Goal: Find specific page/section: Find specific page/section

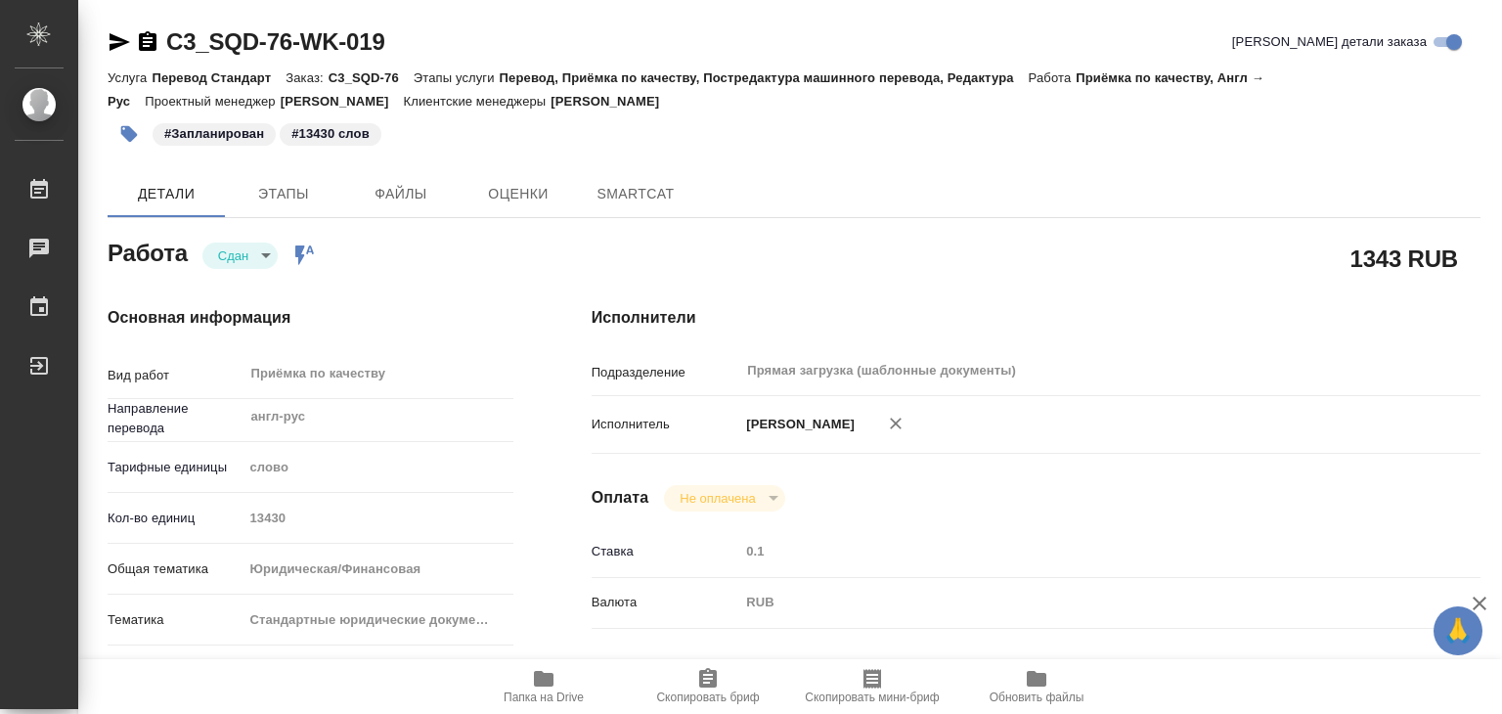
type textarea "x"
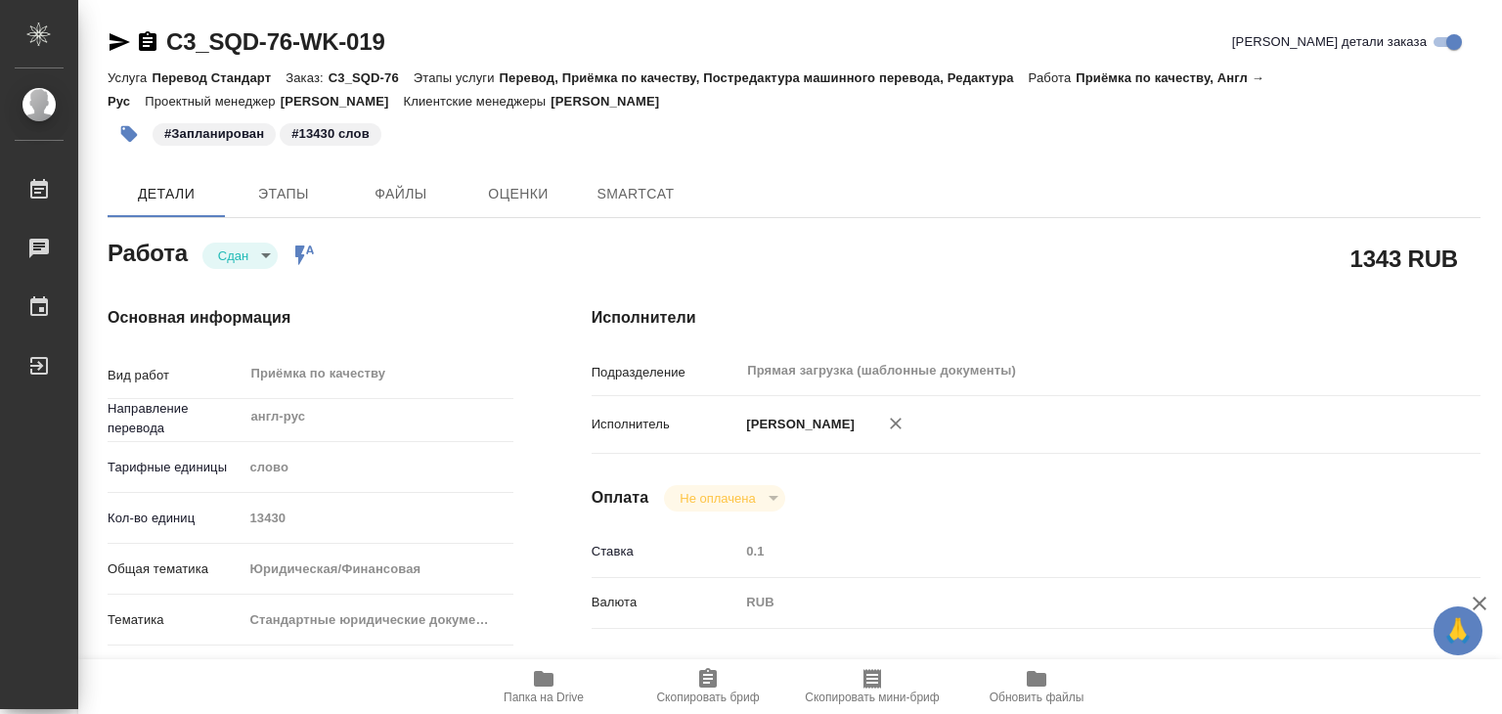
type textarea "x"
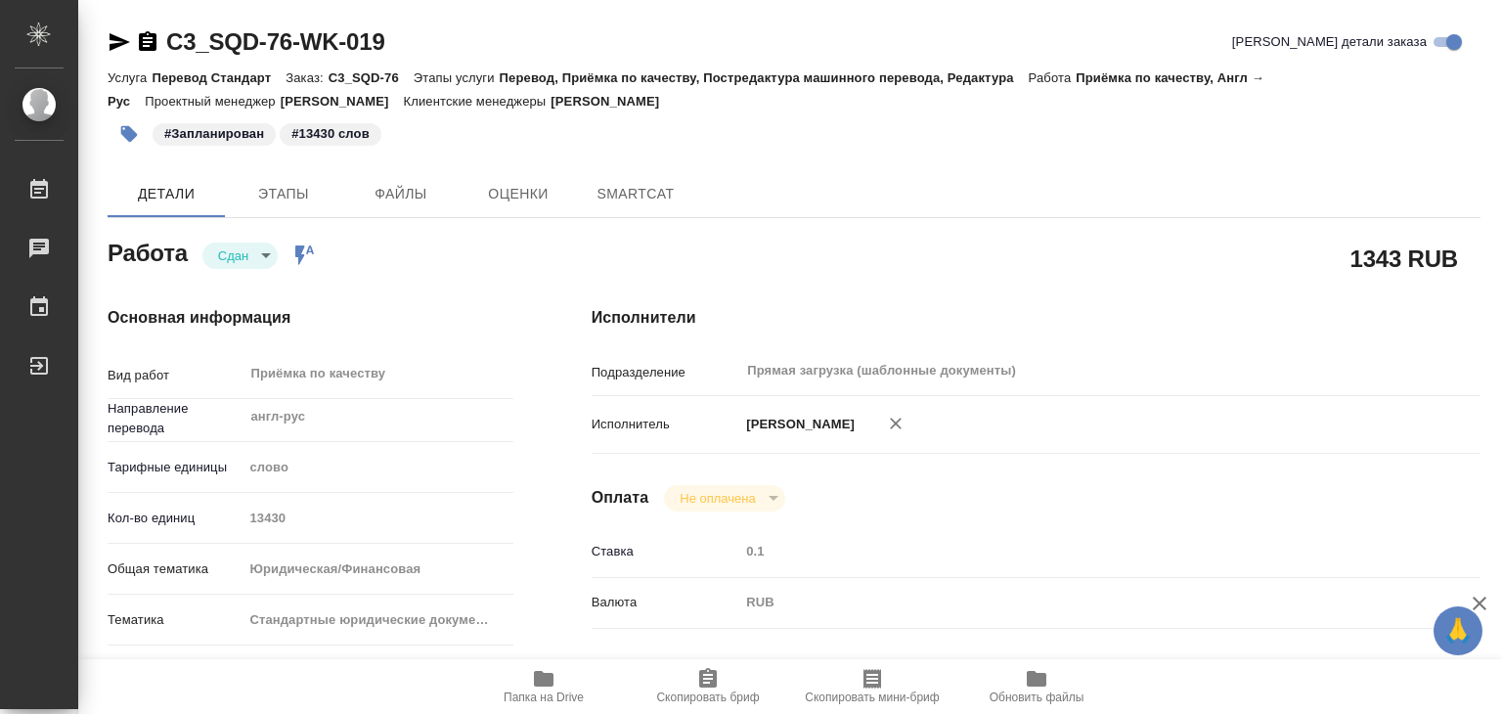
type textarea "x"
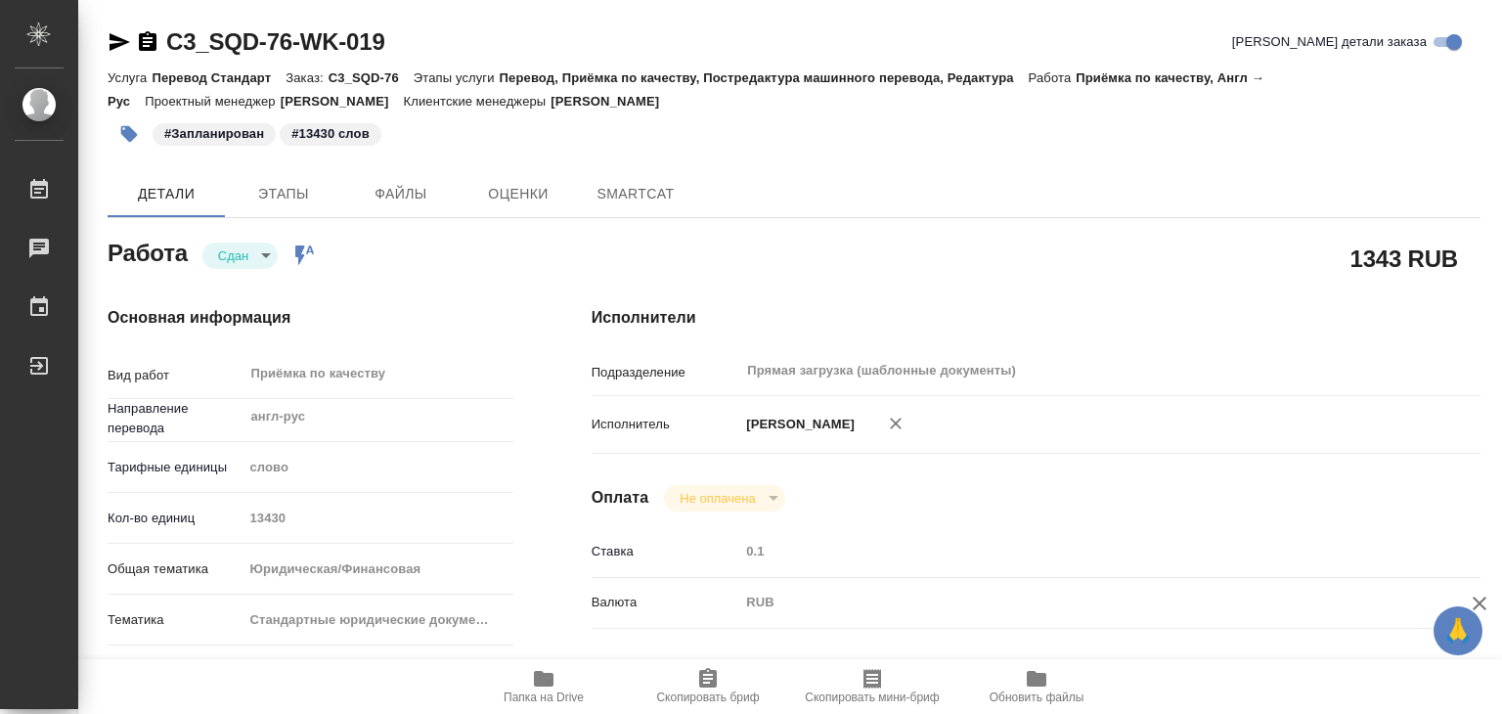
type textarea "x"
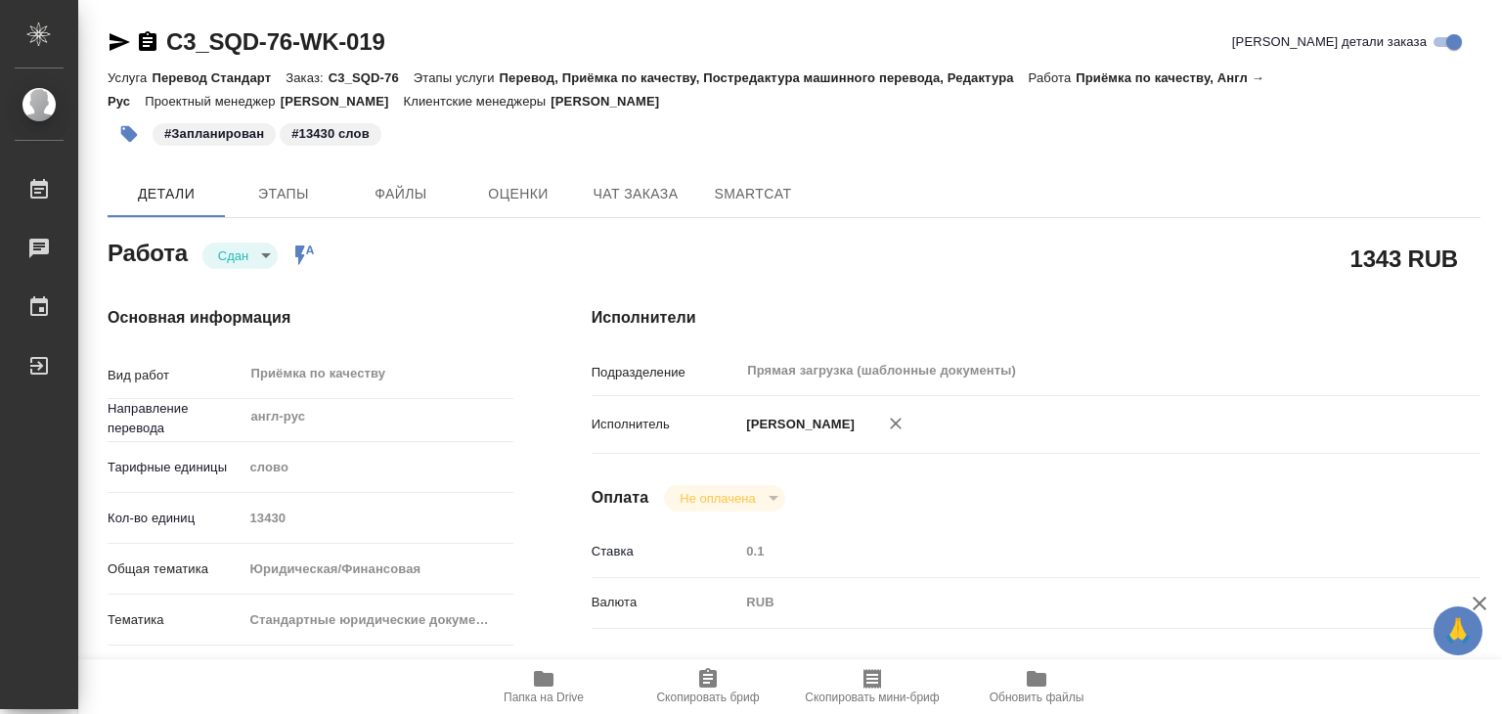
type textarea "x"
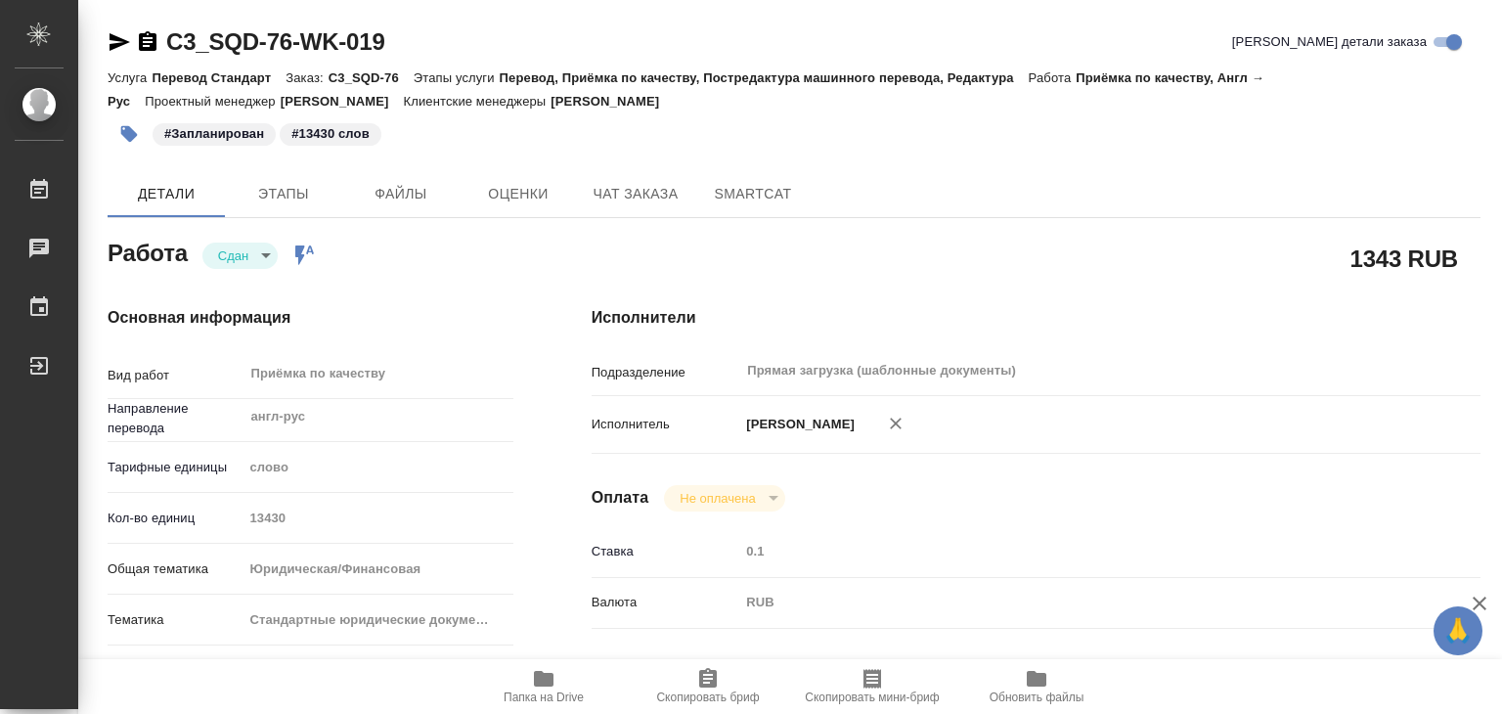
type textarea "x"
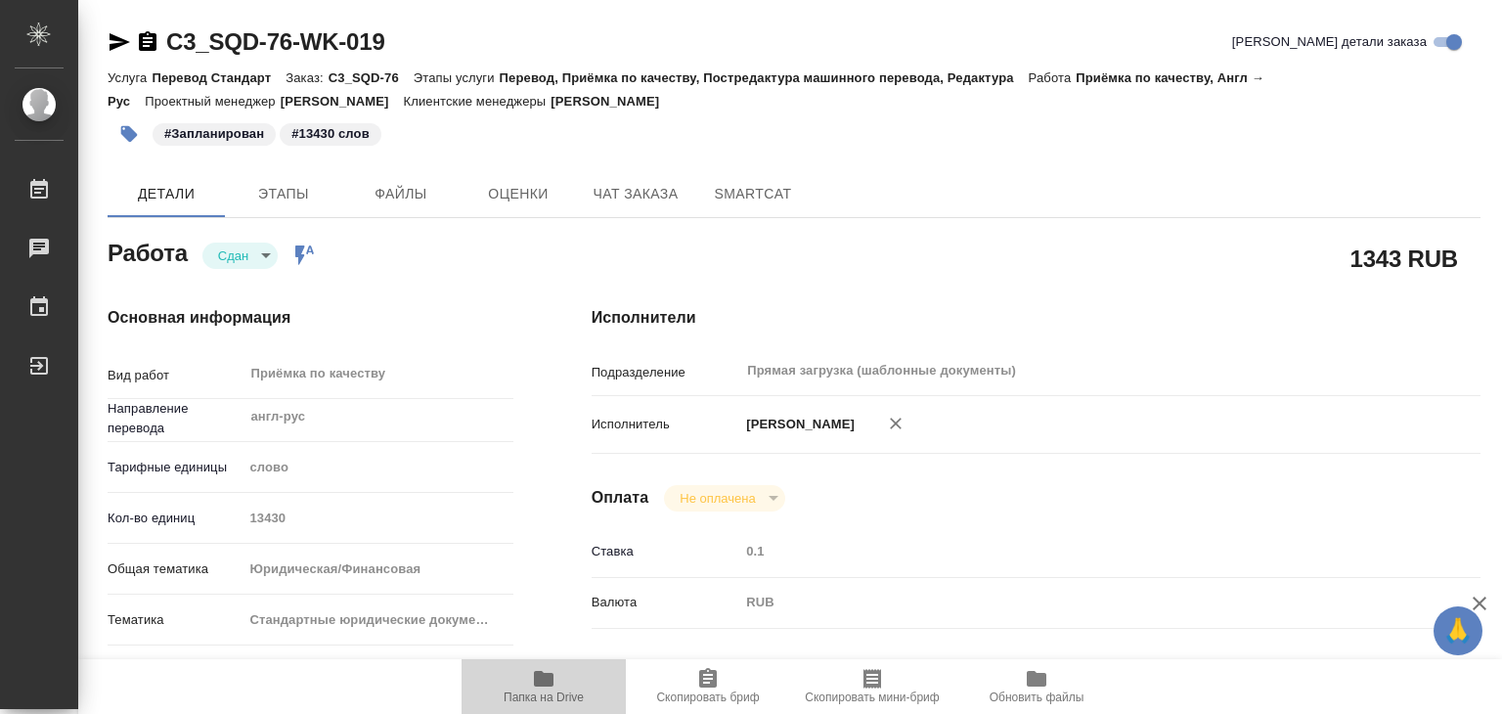
click at [564, 693] on span "Папка на Drive" at bounding box center [544, 697] width 80 height 14
